Goal: Information Seeking & Learning: Learn about a topic

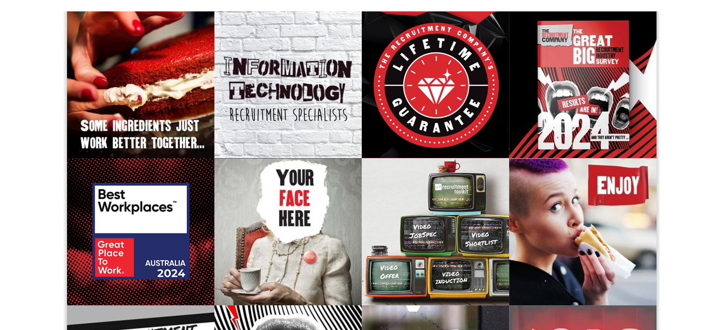
scroll to position [50, 0]
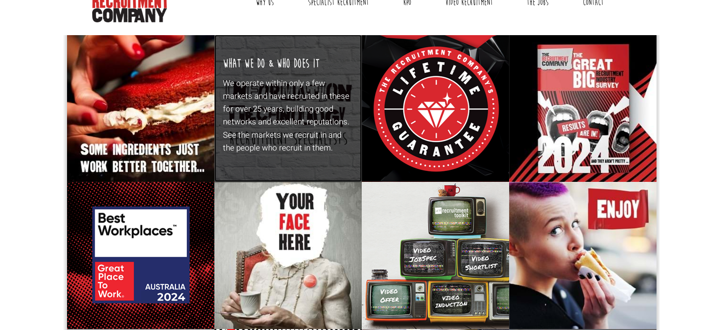
click at [278, 95] on p "We operate within only a few markets and have recruited in these for over 25 ye…" at bounding box center [288, 116] width 130 height 78
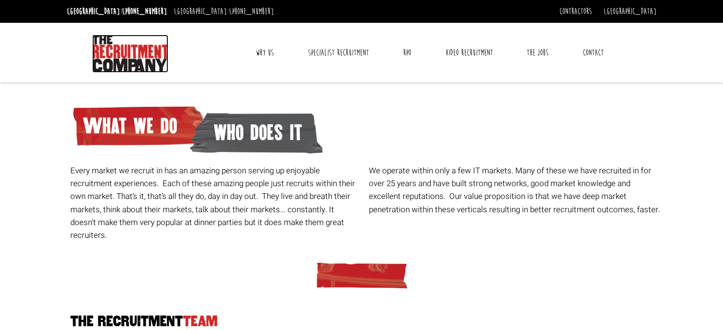
click at [110, 49] on img at bounding box center [130, 54] width 76 height 38
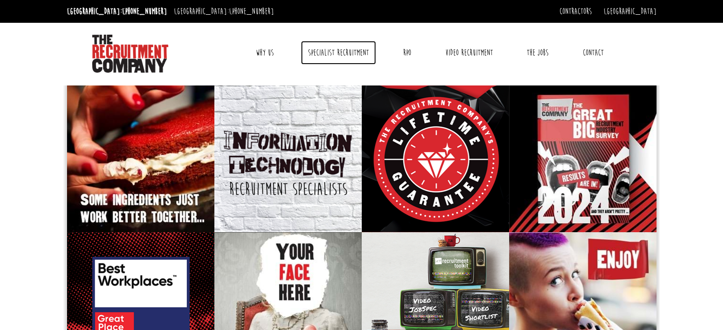
click at [341, 55] on link "Specialist Recruitment" at bounding box center [338, 53] width 75 height 24
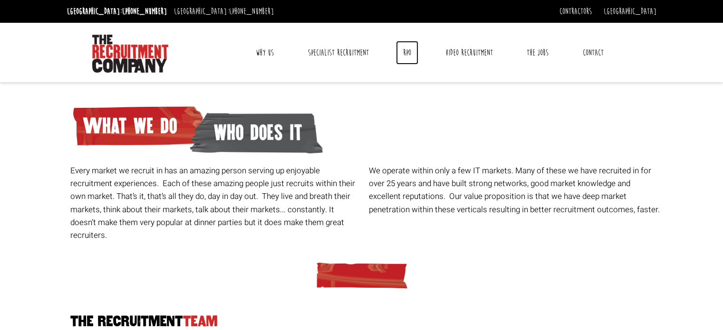
click at [407, 49] on link "RPO" at bounding box center [407, 53] width 22 height 24
click at [344, 47] on link "Specialist Recruitment" at bounding box center [338, 53] width 75 height 24
click at [551, 50] on link "The Jobs" at bounding box center [538, 53] width 36 height 24
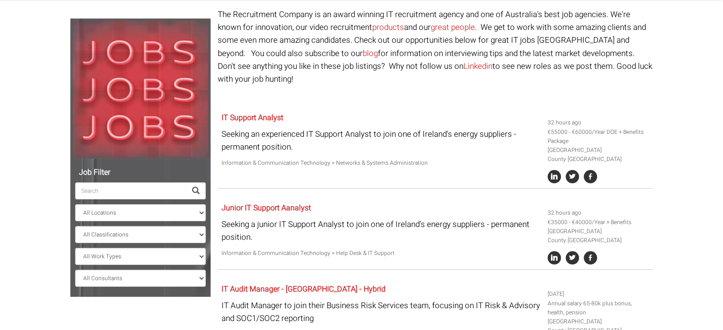
scroll to position [101, 0]
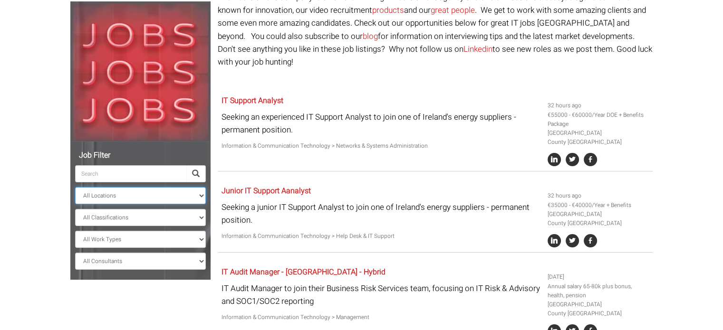
click at [95, 198] on select "All Locations [GEOGRAPHIC_DATA] [GEOGRAPHIC_DATA] [GEOGRAPHIC_DATA] [GEOGRAPHIC…" at bounding box center [140, 195] width 131 height 17
select select "[GEOGRAPHIC_DATA]"
click at [75, 187] on select "All Locations [GEOGRAPHIC_DATA] [GEOGRAPHIC_DATA] [GEOGRAPHIC_DATA] [GEOGRAPHIC…" at bounding box center [140, 195] width 131 height 17
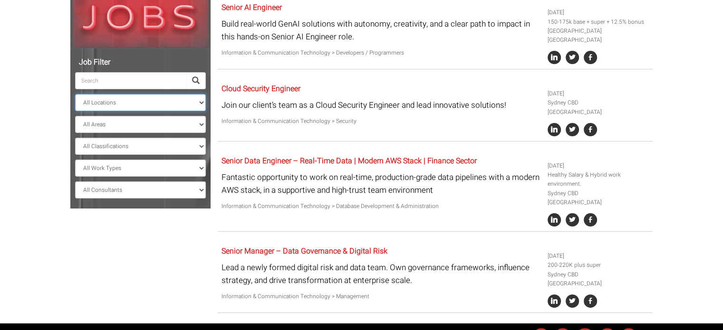
scroll to position [188, 0]
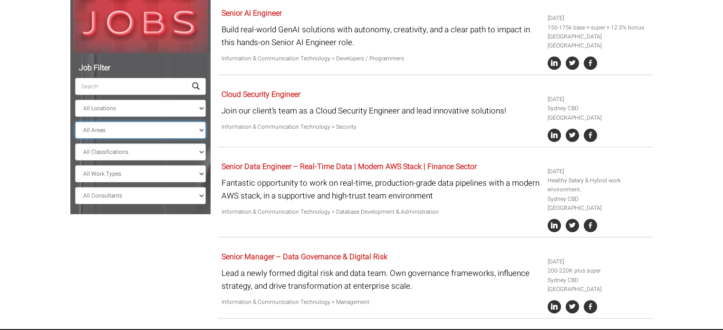
click at [106, 136] on select "All Areas [GEOGRAPHIC_DATA]" at bounding box center [140, 130] width 131 height 17
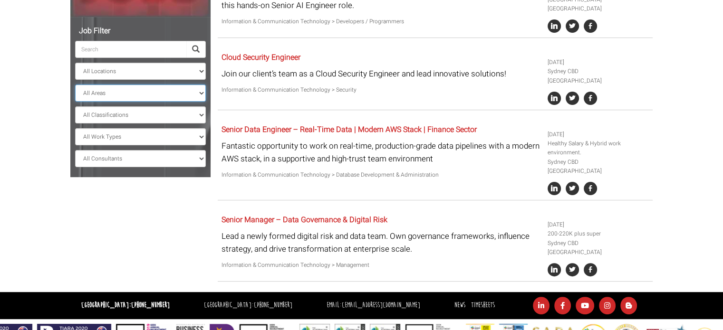
scroll to position [246, 0]
